Goal: Information Seeking & Learning: Learn about a topic

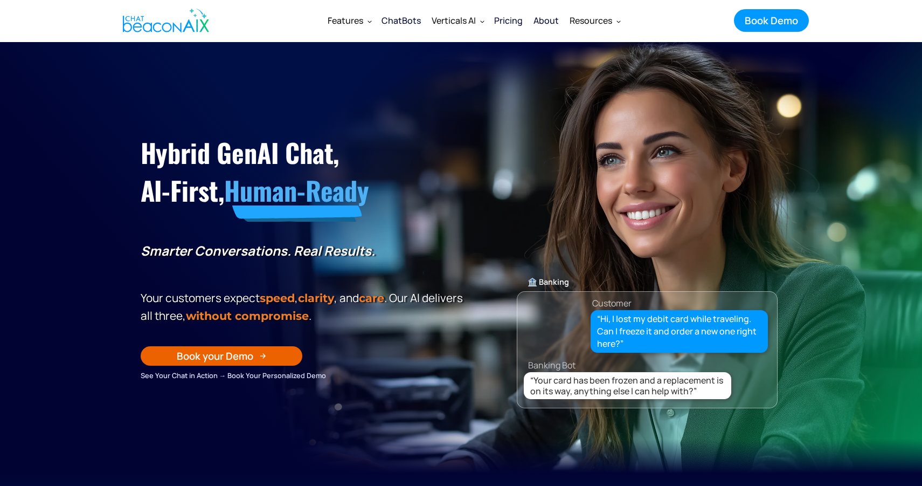
click at [409, 19] on div "ChatBots" at bounding box center [401, 20] width 39 height 15
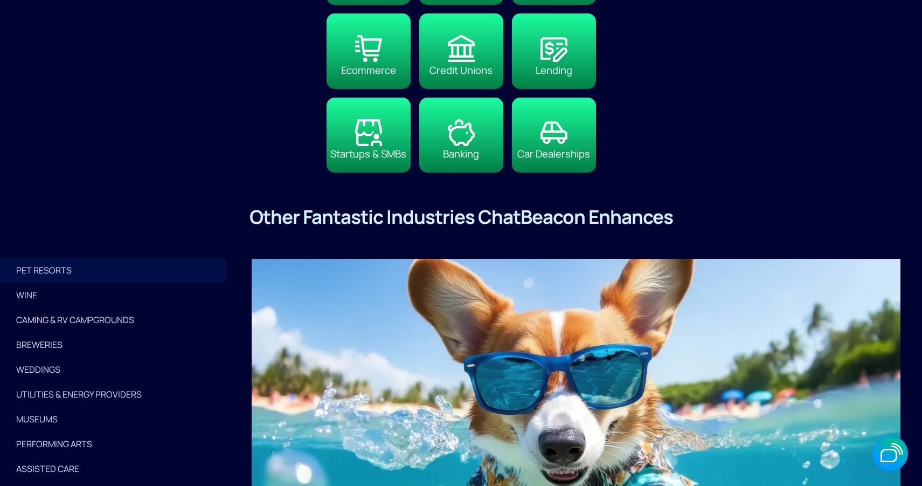
scroll to position [2505, 0]
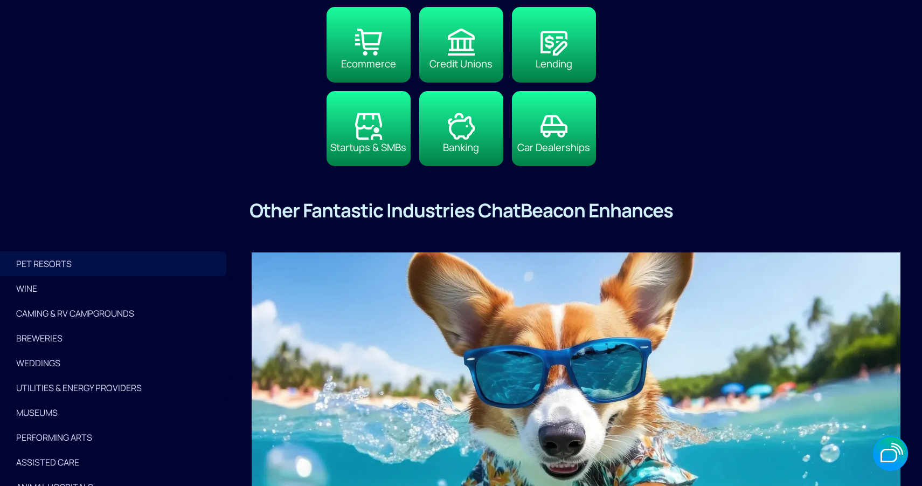
click at [63, 301] on link "CAMING & RV CAMPGROUNDS" at bounding box center [115, 313] width 231 height 25
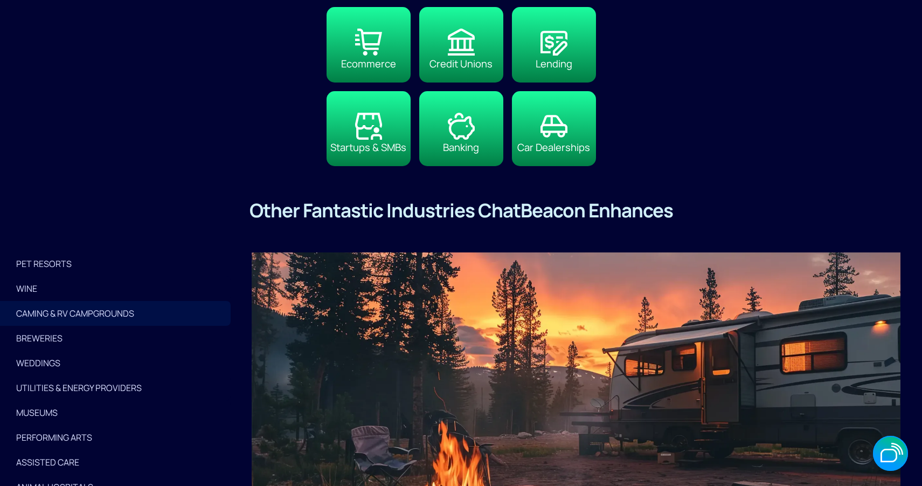
click at [45, 316] on div "CAMING & RV CAMPGROUNDS" at bounding box center [115, 313] width 198 height 15
click at [45, 354] on link "WEDDINGS" at bounding box center [115, 362] width 231 height 25
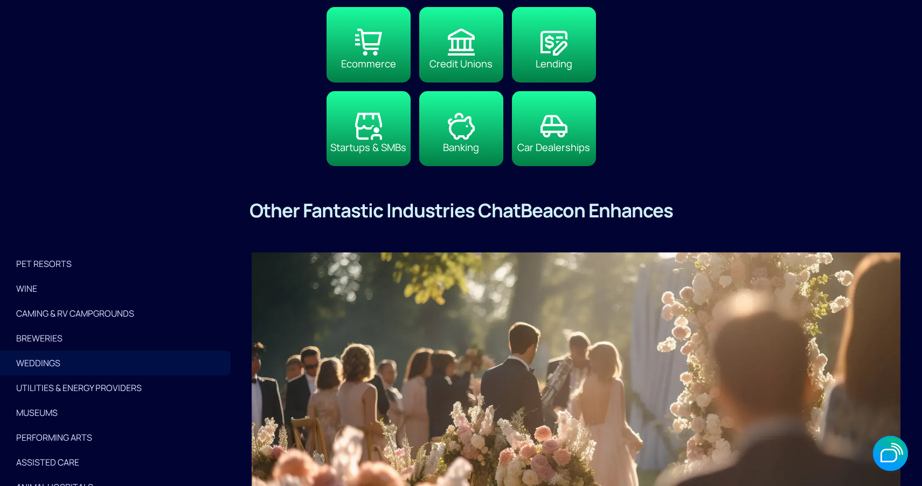
click at [55, 389] on div "Utilities & Energy Providers" at bounding box center [115, 387] width 198 height 15
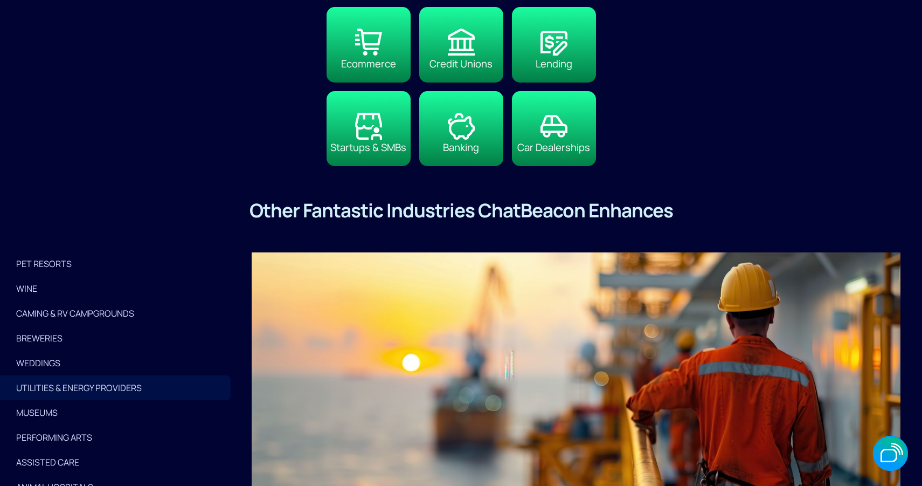
click at [39, 260] on div "PET RESORTS" at bounding box center [115, 263] width 198 height 15
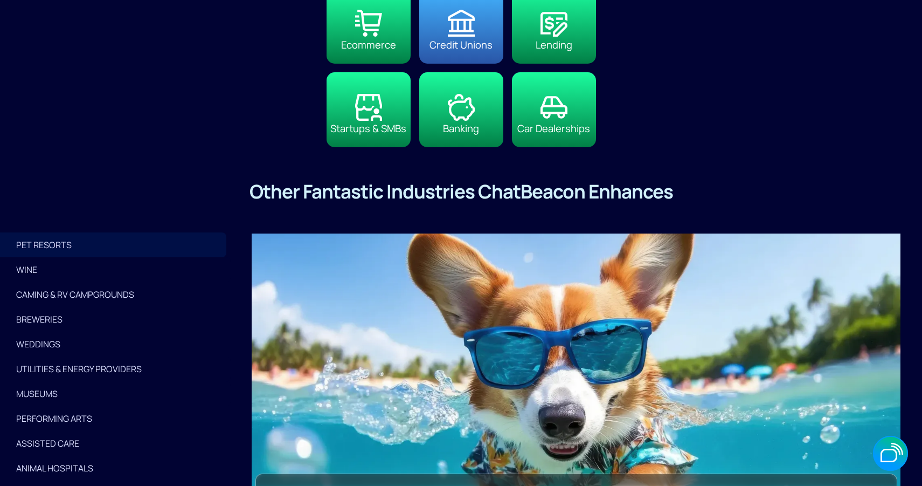
scroll to position [2476, 0]
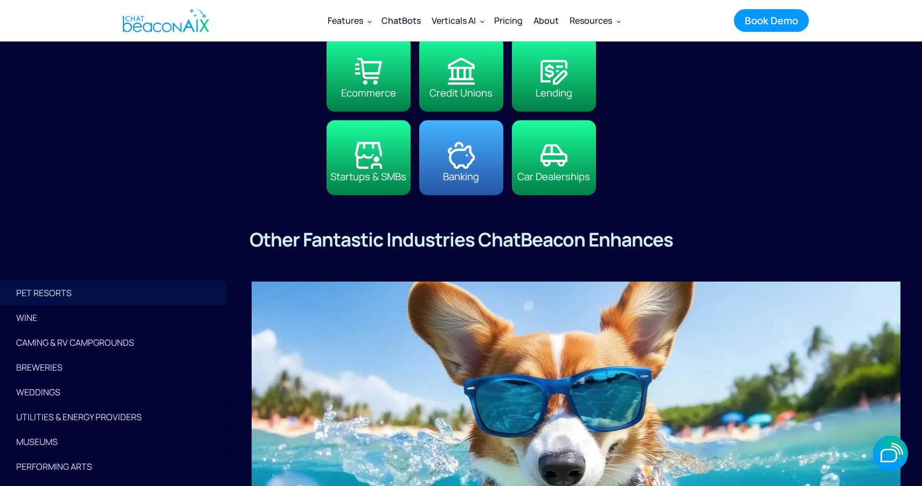
click at [463, 167] on img at bounding box center [461, 155] width 27 height 27
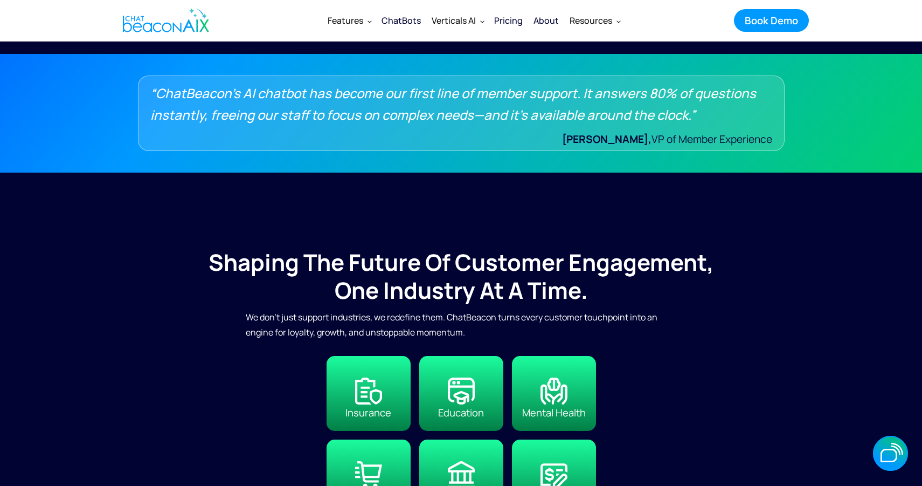
scroll to position [2037, 0]
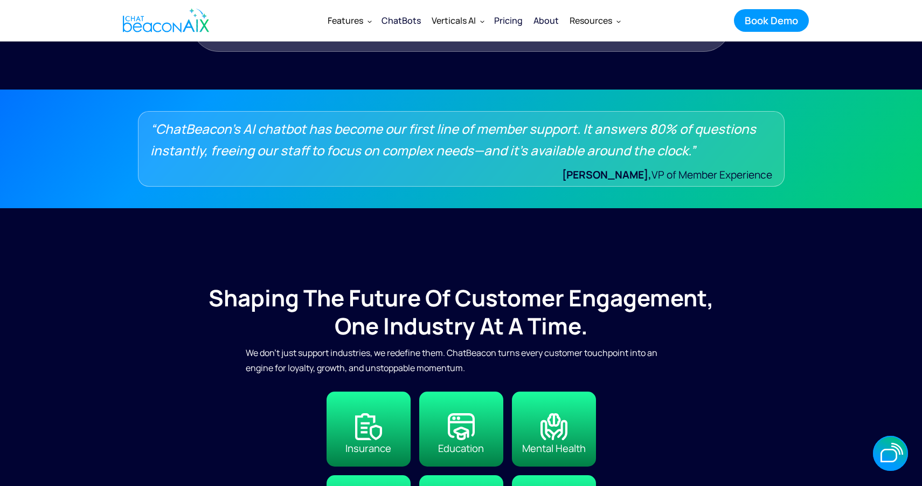
click at [171, 20] on img "home" at bounding box center [166, 20] width 86 height 32
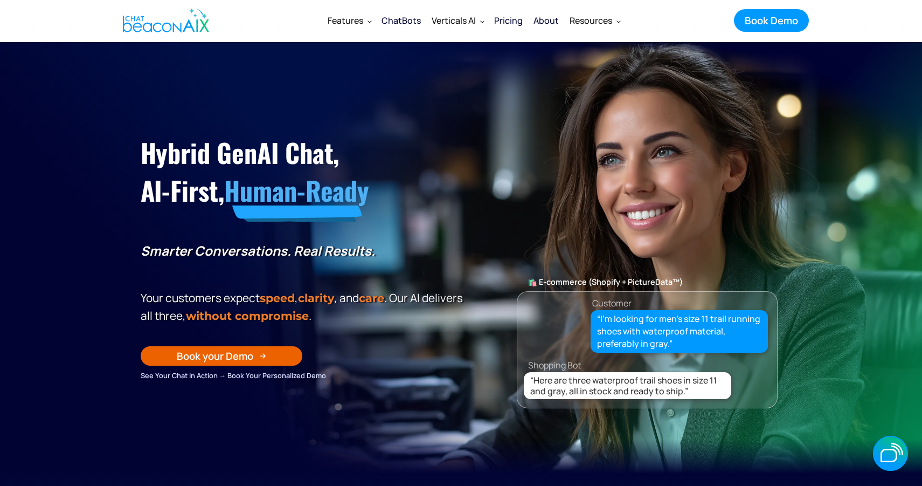
click at [397, 23] on div "ChatBots" at bounding box center [401, 20] width 39 height 15
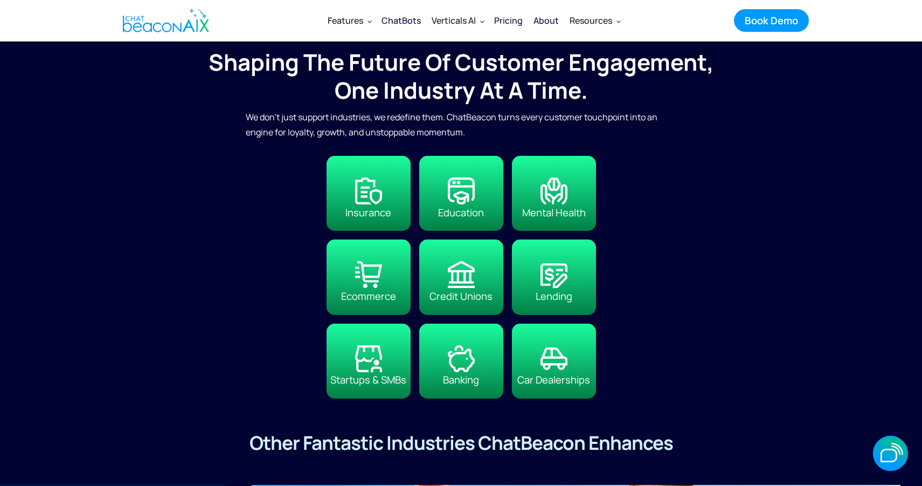
scroll to position [2259, 0]
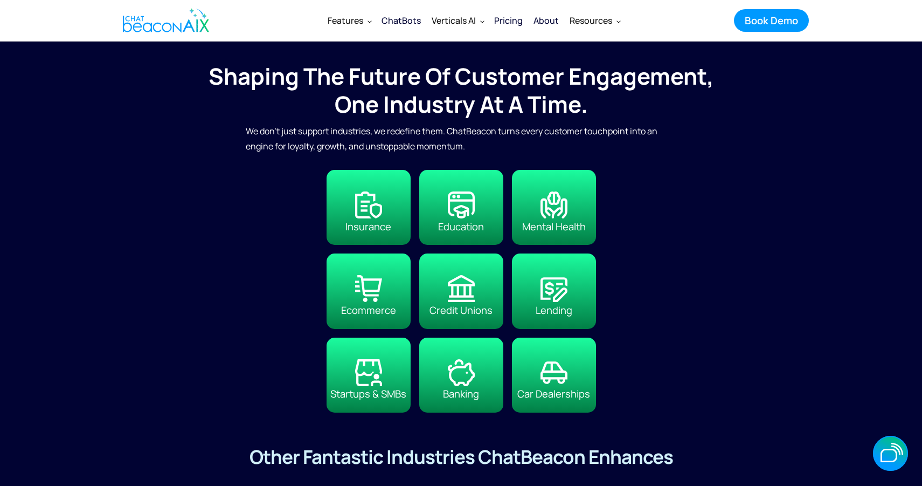
click at [187, 19] on img "home" at bounding box center [166, 20] width 86 height 32
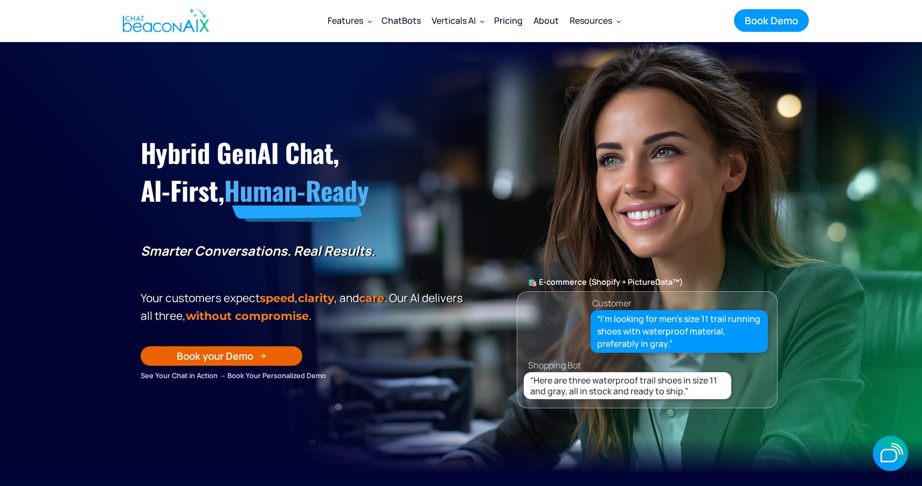
click at [409, 23] on div "ChatBots" at bounding box center [401, 20] width 39 height 15
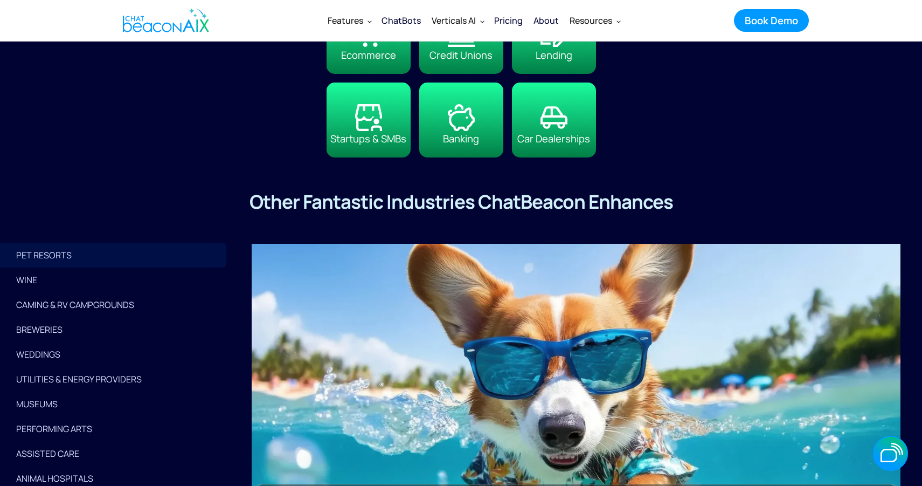
scroll to position [2486, 0]
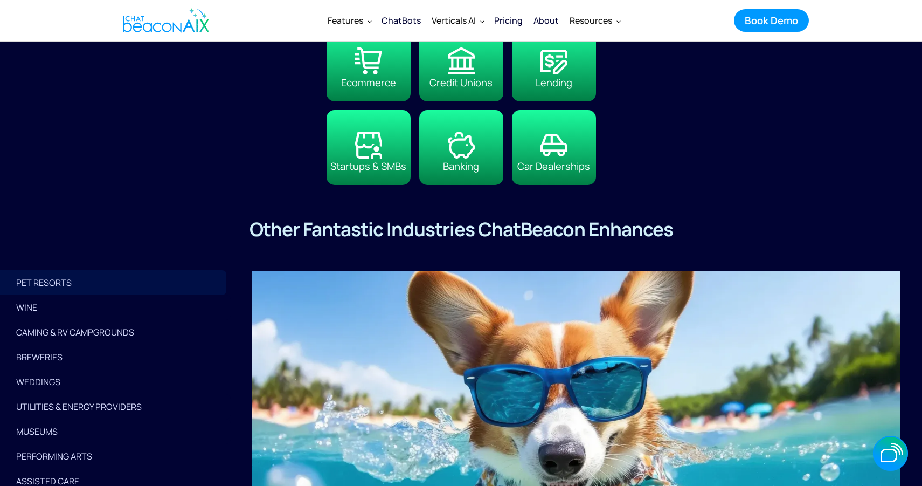
click at [70, 330] on div "CAMING & RV CAMPGROUNDS" at bounding box center [115, 331] width 198 height 15
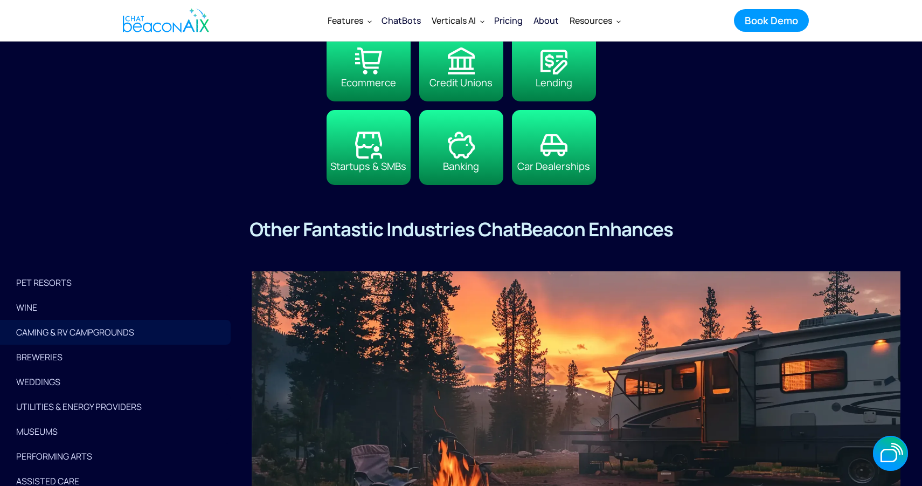
click at [56, 400] on div "Utilities & Energy Providers" at bounding box center [115, 406] width 198 height 15
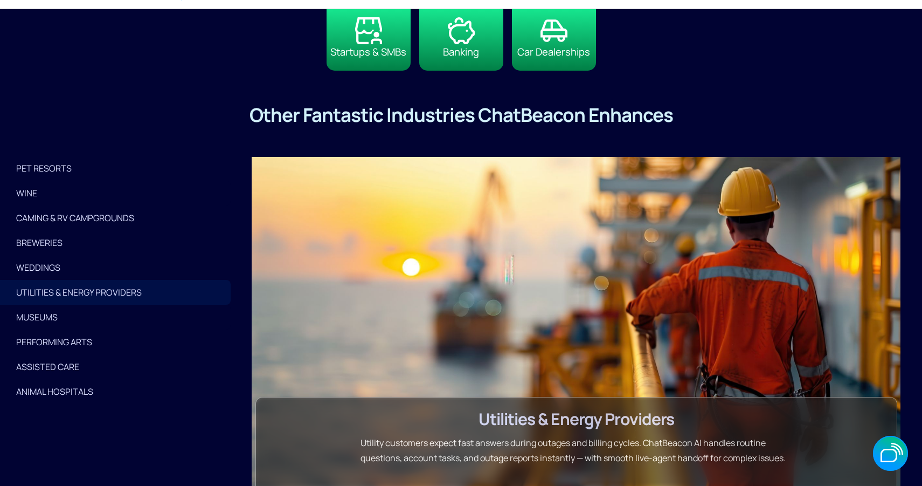
scroll to position [2603, 0]
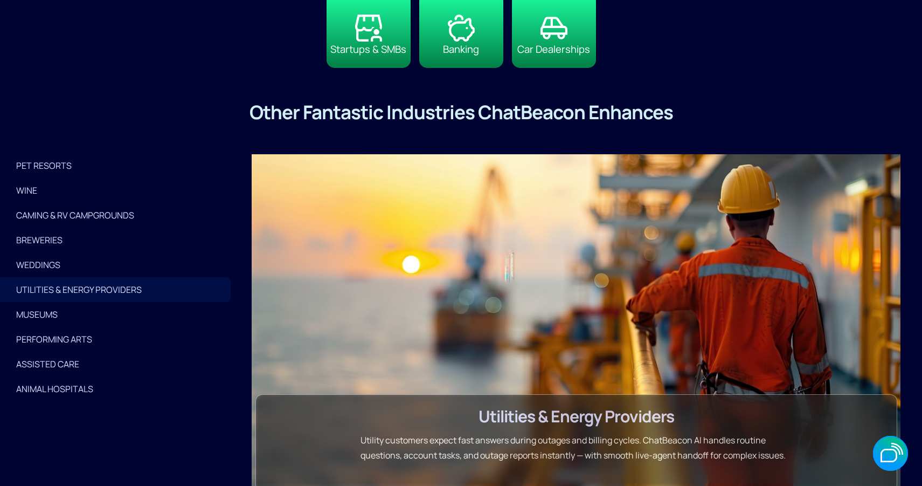
click at [60, 385] on div "Animal Hospitals" at bounding box center [115, 388] width 198 height 15
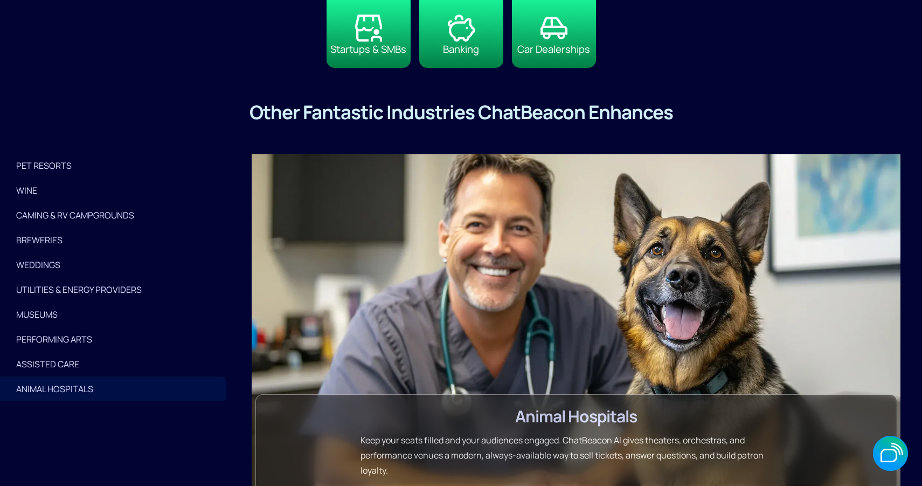
click at [60, 365] on div "ASSISTED CARE" at bounding box center [115, 363] width 198 height 15
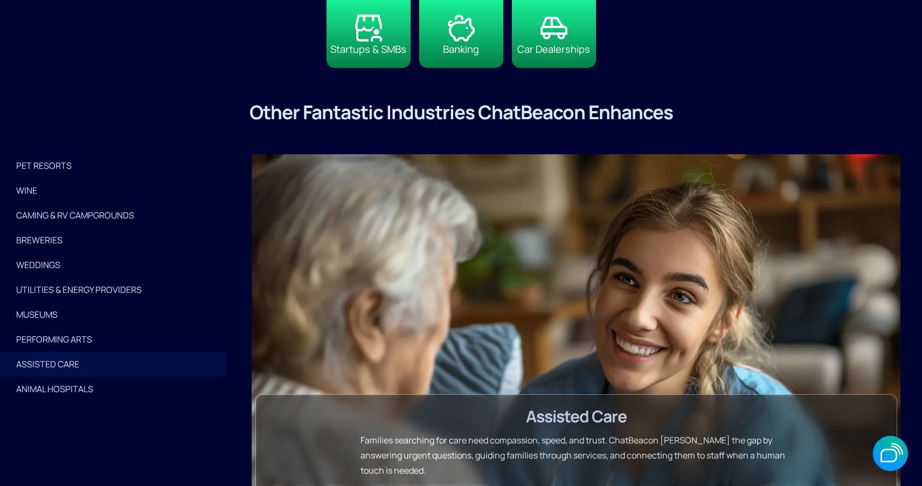
click at [59, 334] on div "PERFORMING ARTS" at bounding box center [115, 338] width 198 height 15
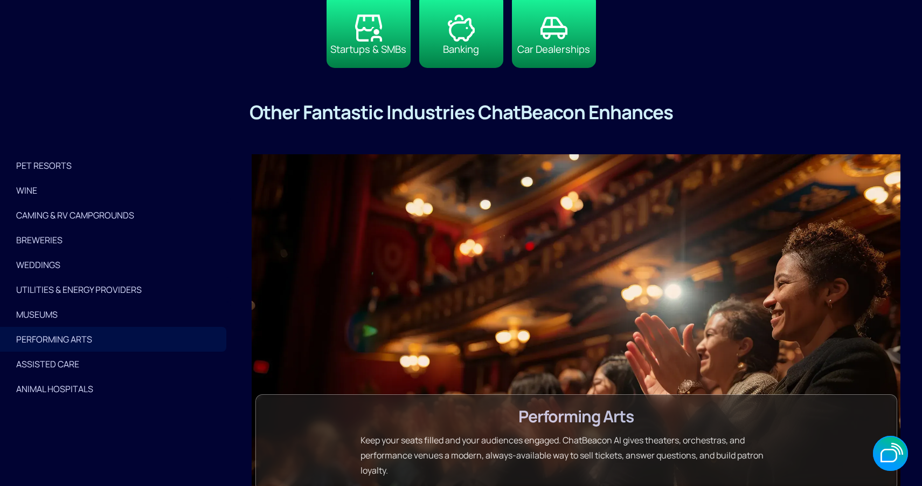
click at [40, 300] on link "Utilities & Energy Providers" at bounding box center [115, 289] width 231 height 25
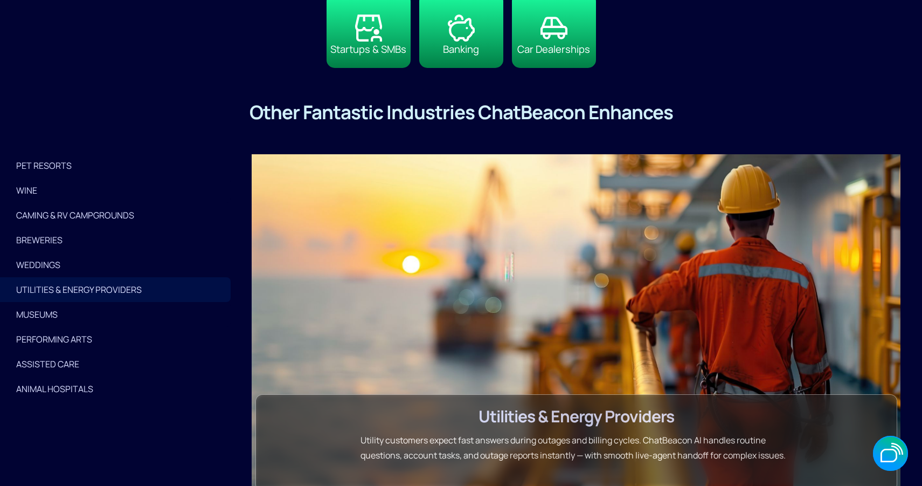
click at [38, 272] on link "WEDDINGS" at bounding box center [115, 264] width 231 height 25
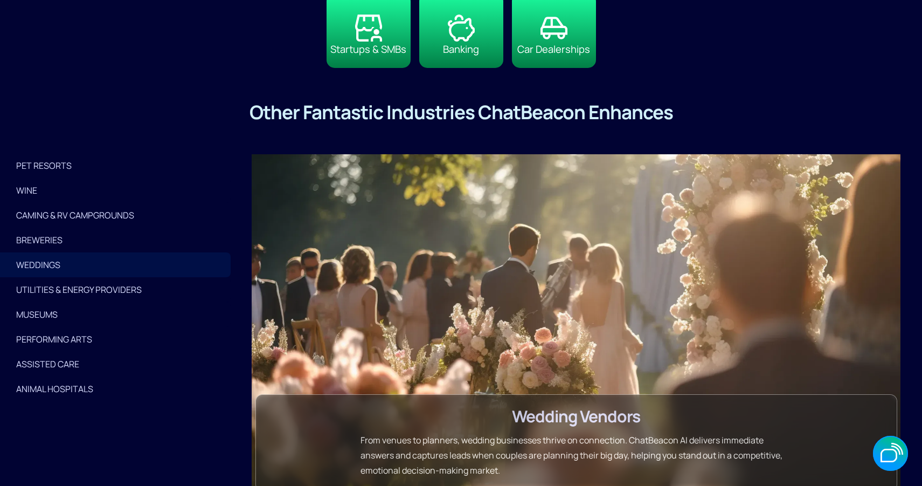
click at [38, 246] on div "BREWERIES" at bounding box center [115, 239] width 198 height 15
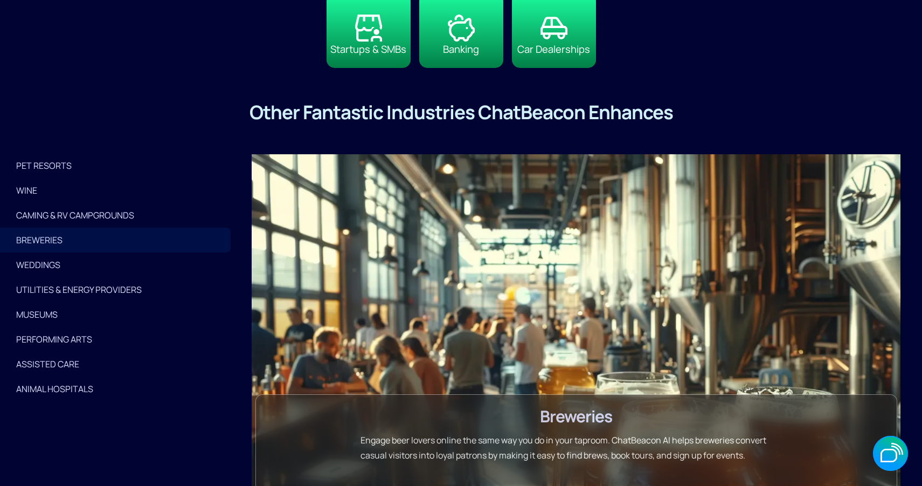
click at [41, 173] on link "PET RESORTS" at bounding box center [115, 165] width 231 height 25
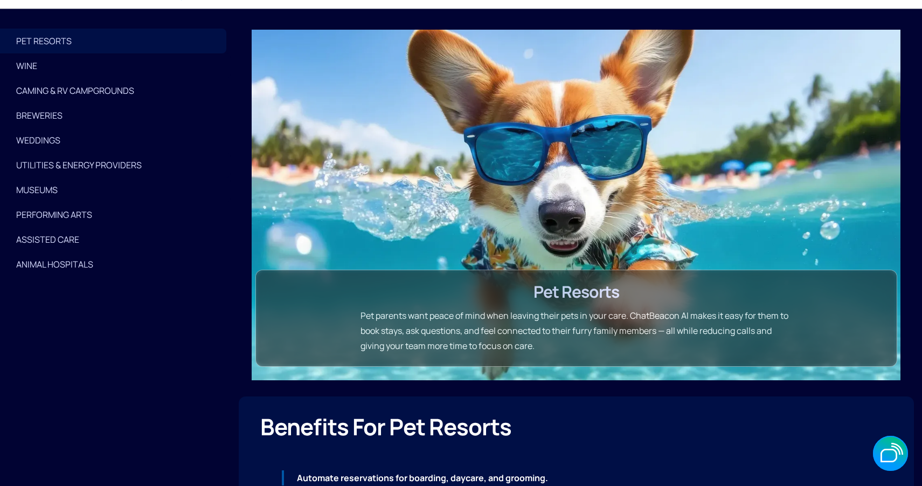
scroll to position [2723, 0]
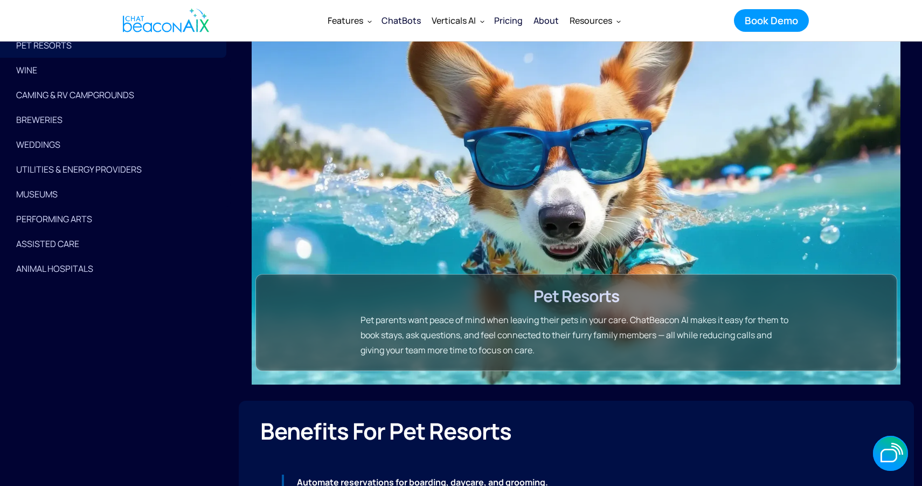
click at [37, 237] on div "ASSISTED CARE" at bounding box center [115, 243] width 198 height 15
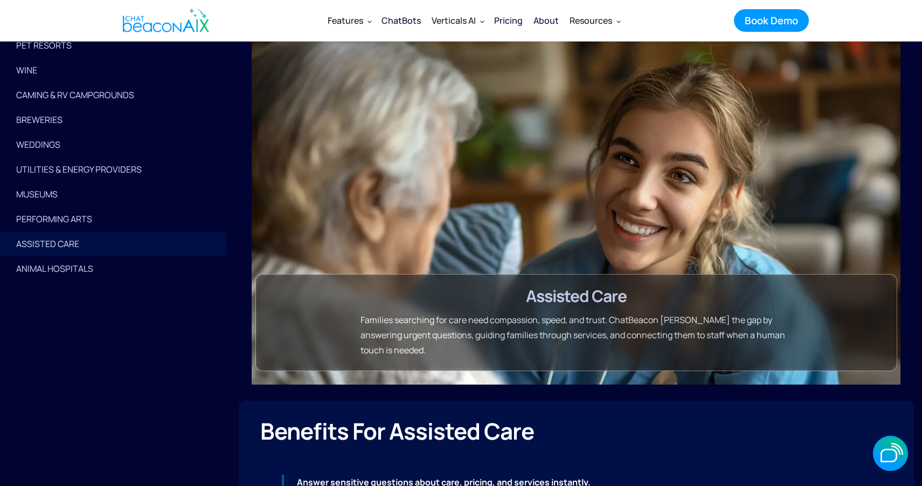
click at [51, 271] on div "Animal Hospitals" at bounding box center [115, 268] width 198 height 15
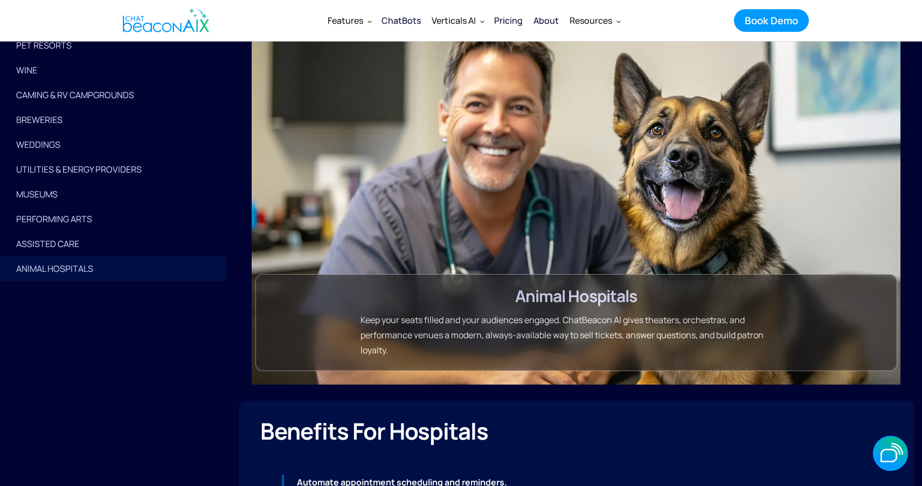
click at [65, 217] on div "PERFORMING ARTS" at bounding box center [115, 218] width 198 height 15
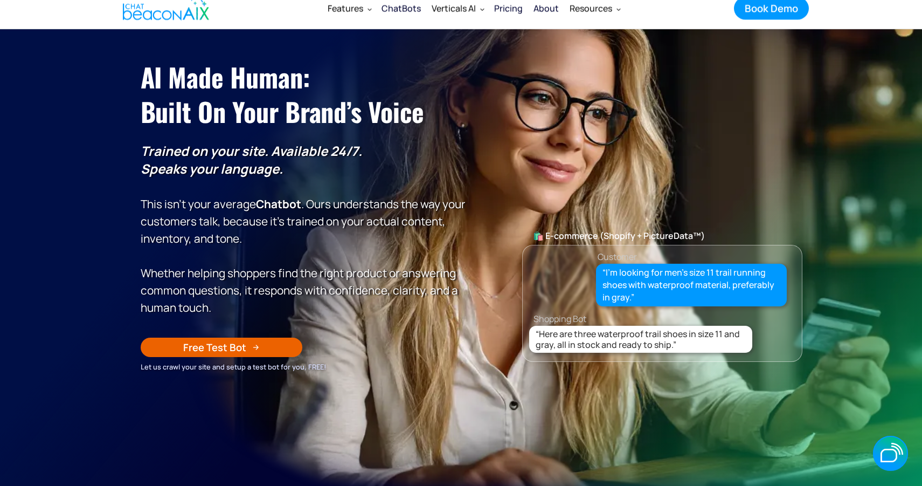
scroll to position [67, 0]
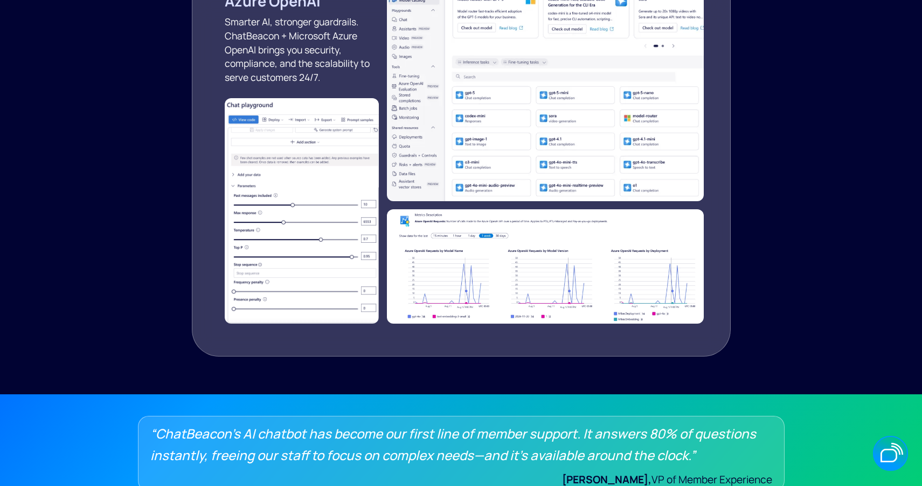
scroll to position [1741, 0]
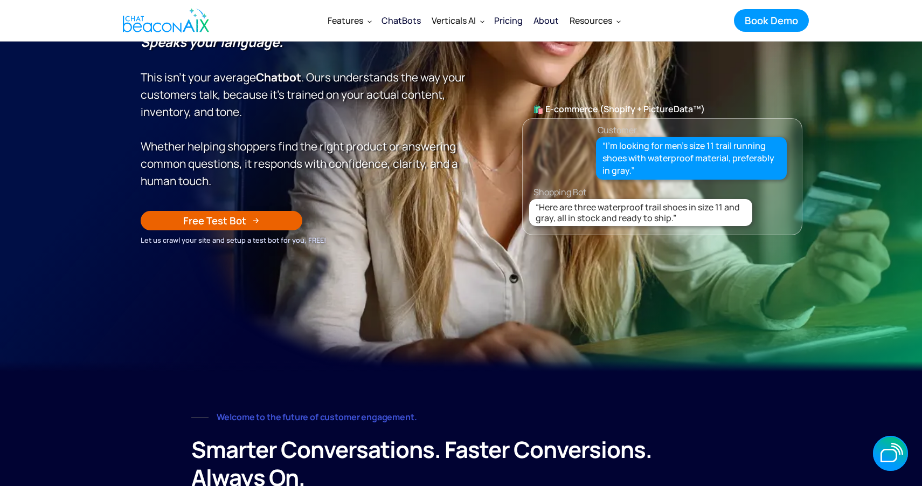
scroll to position [200, 0]
click at [179, 27] on img "home" at bounding box center [166, 20] width 86 height 32
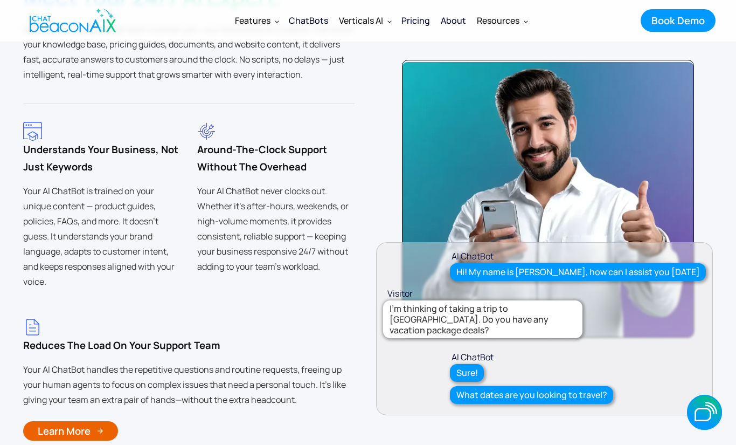
scroll to position [2204, 0]
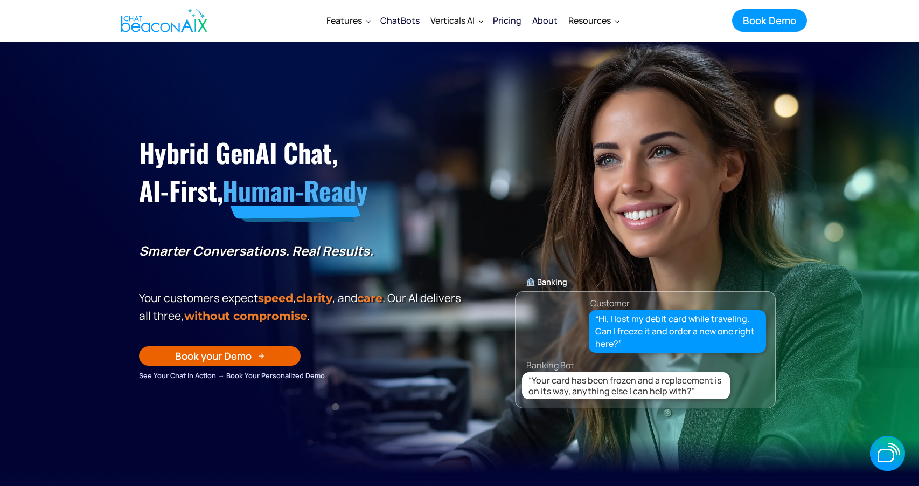
click at [0, 0] on icon "button" at bounding box center [0, 0] width 0 height 0
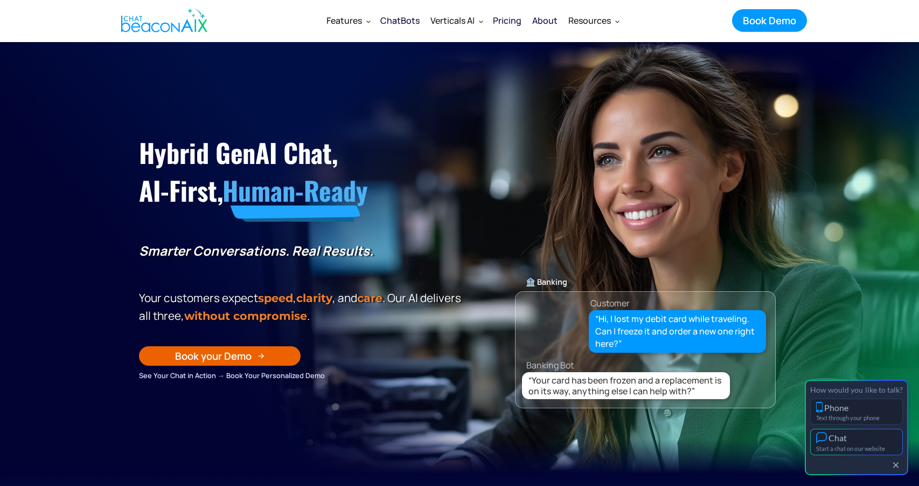
click at [861, 430] on button "Chat Start a chat on our website" at bounding box center [857, 441] width 93 height 26
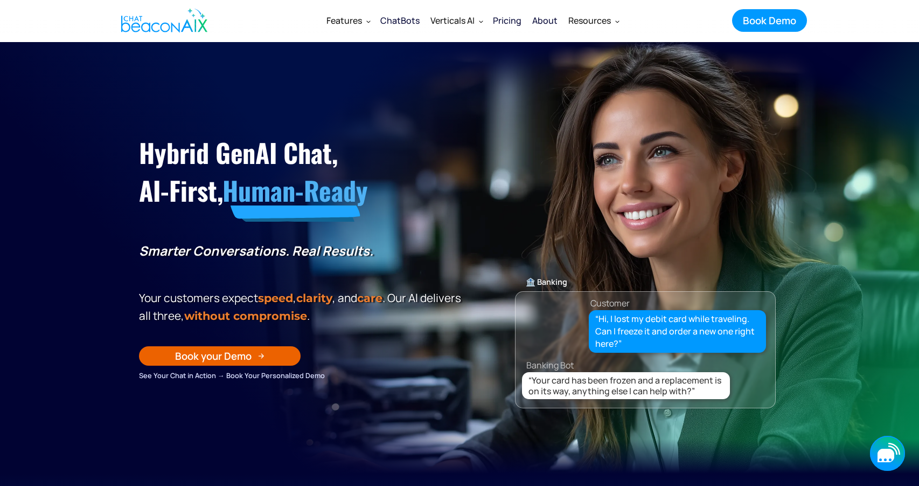
click at [885, 460] on div "button" at bounding box center [885, 459] width 3 height 3
